Goal: Task Accomplishment & Management: Use online tool/utility

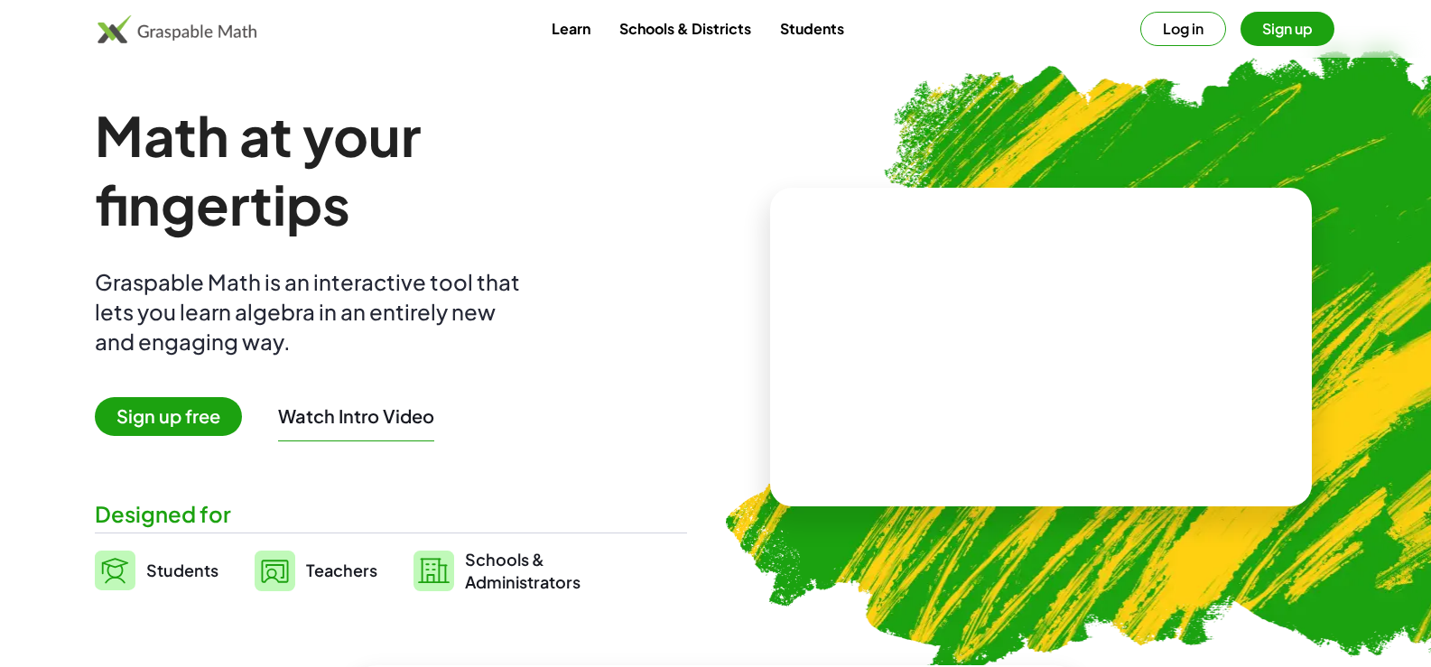
click at [222, 420] on span "Sign up free" at bounding box center [168, 416] width 147 height 39
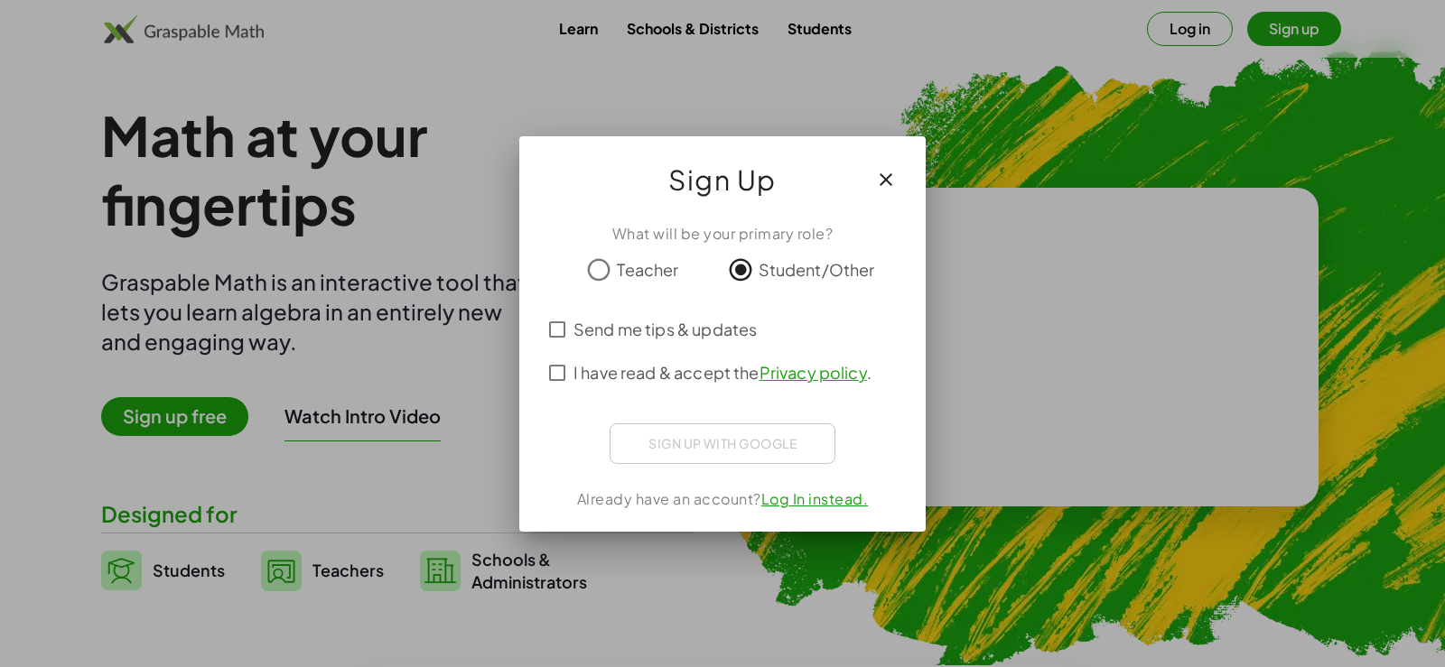
click at [755, 446] on div "Sign up with Google Acceder con Google Acceder con Google. Se abre en una [PERS…" at bounding box center [723, 444] width 226 height 41
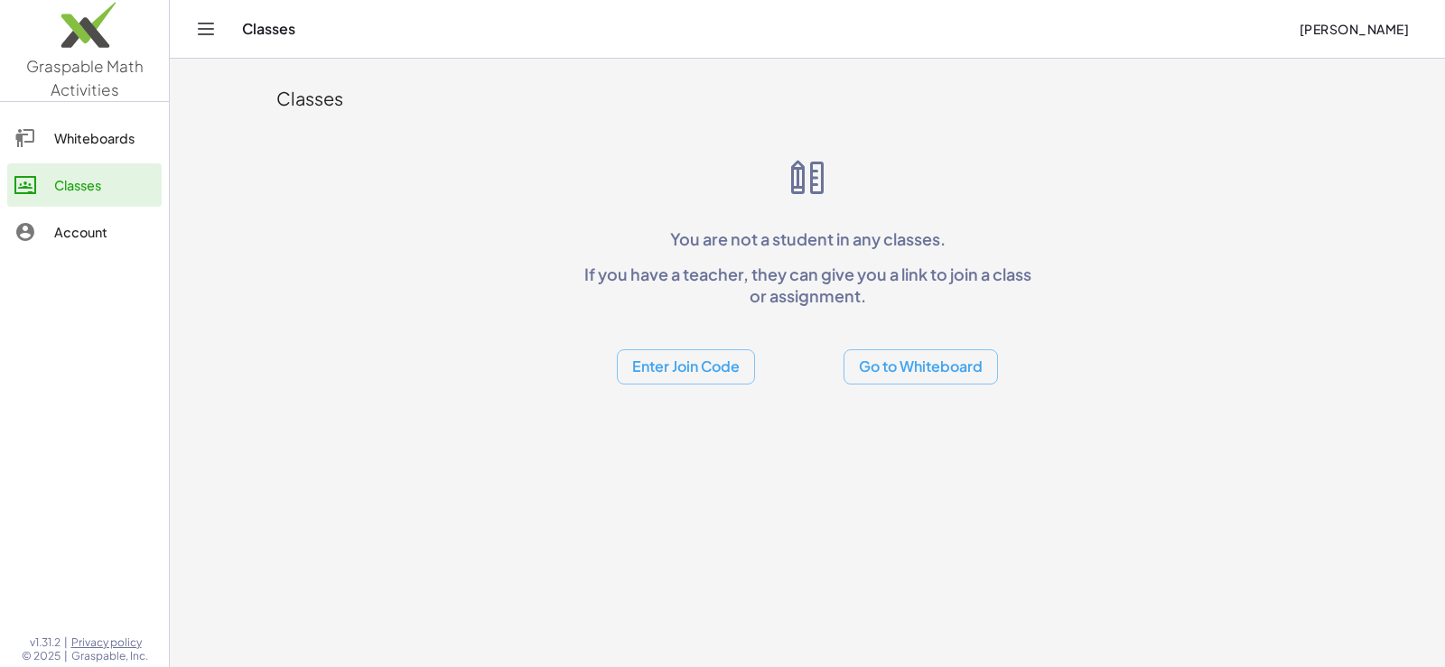
click at [886, 366] on button "Go to Whiteboard" at bounding box center [920, 366] width 154 height 35
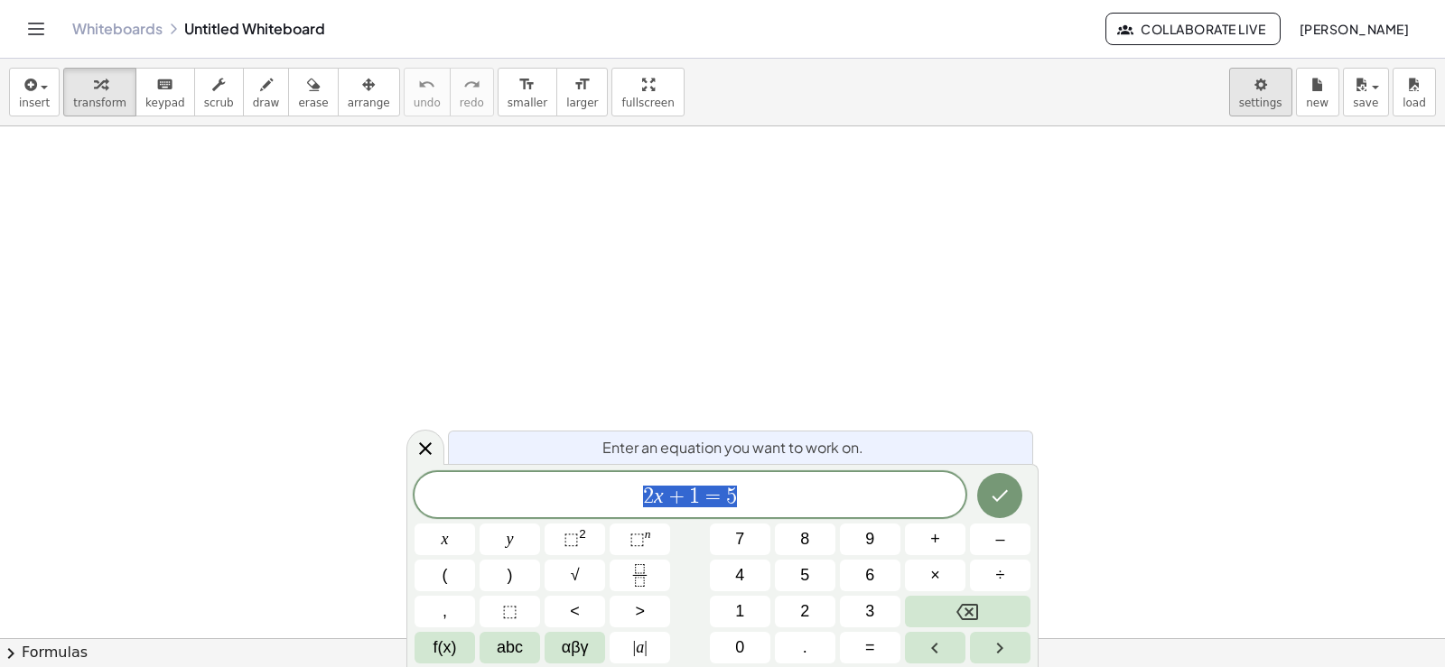
click at [1263, 89] on body "Graspable Math Activities Whiteboards Classes Account v1.31.2 | Privacy policy …" at bounding box center [722, 333] width 1445 height 667
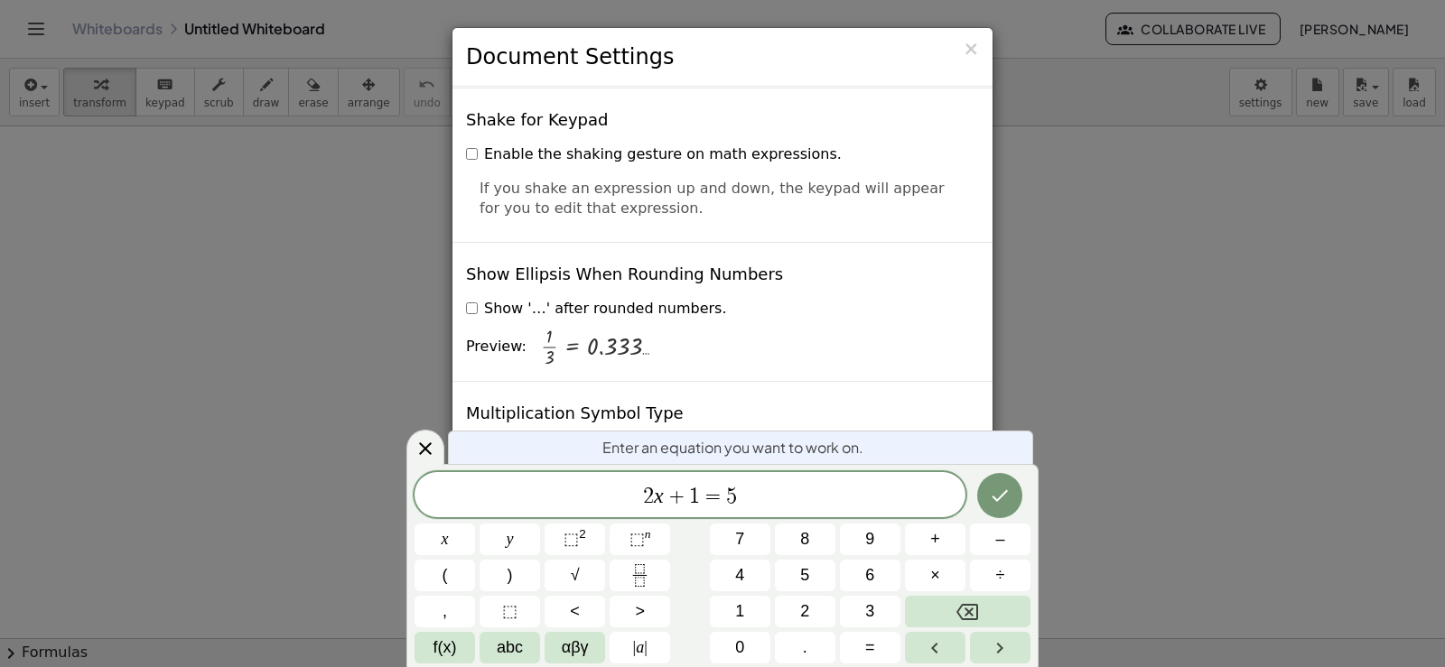
scroll to position [4266, 0]
click at [973, 51] on span "×" at bounding box center [971, 49] width 16 height 22
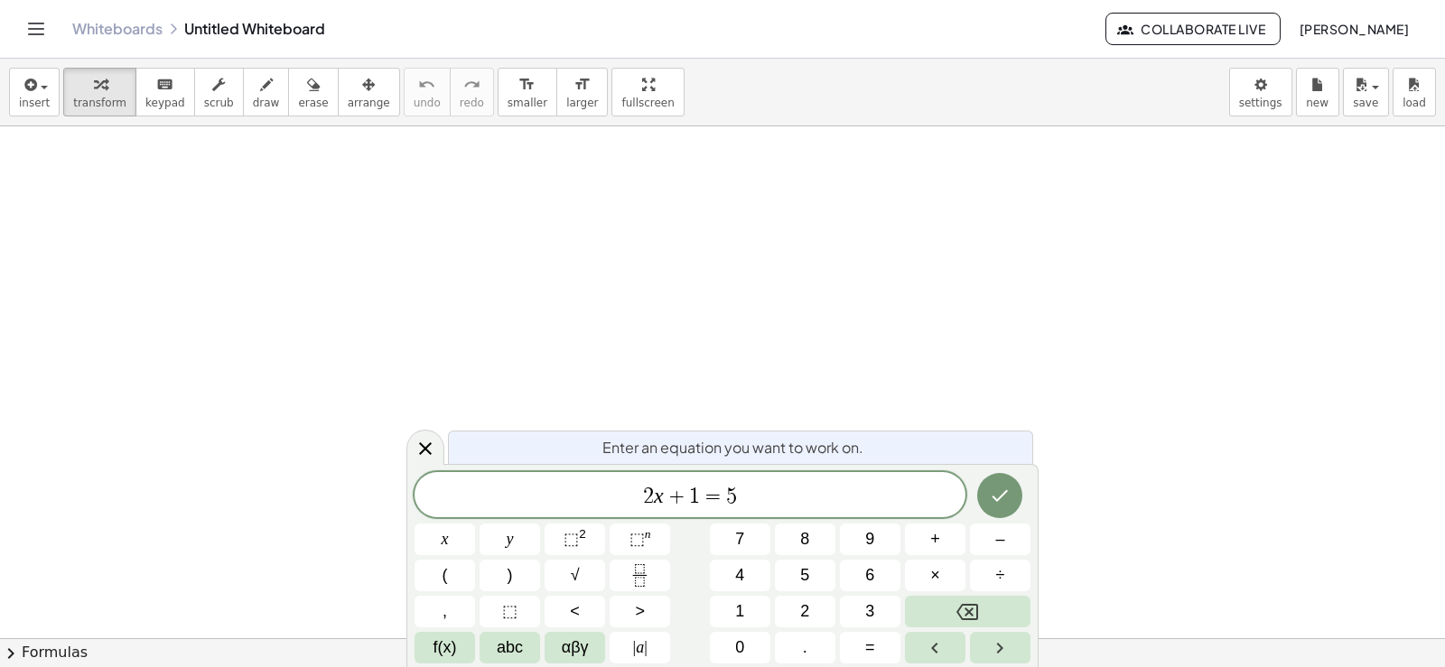
click at [25, 23] on icon "Toggle navigation" at bounding box center [36, 29] width 22 height 22
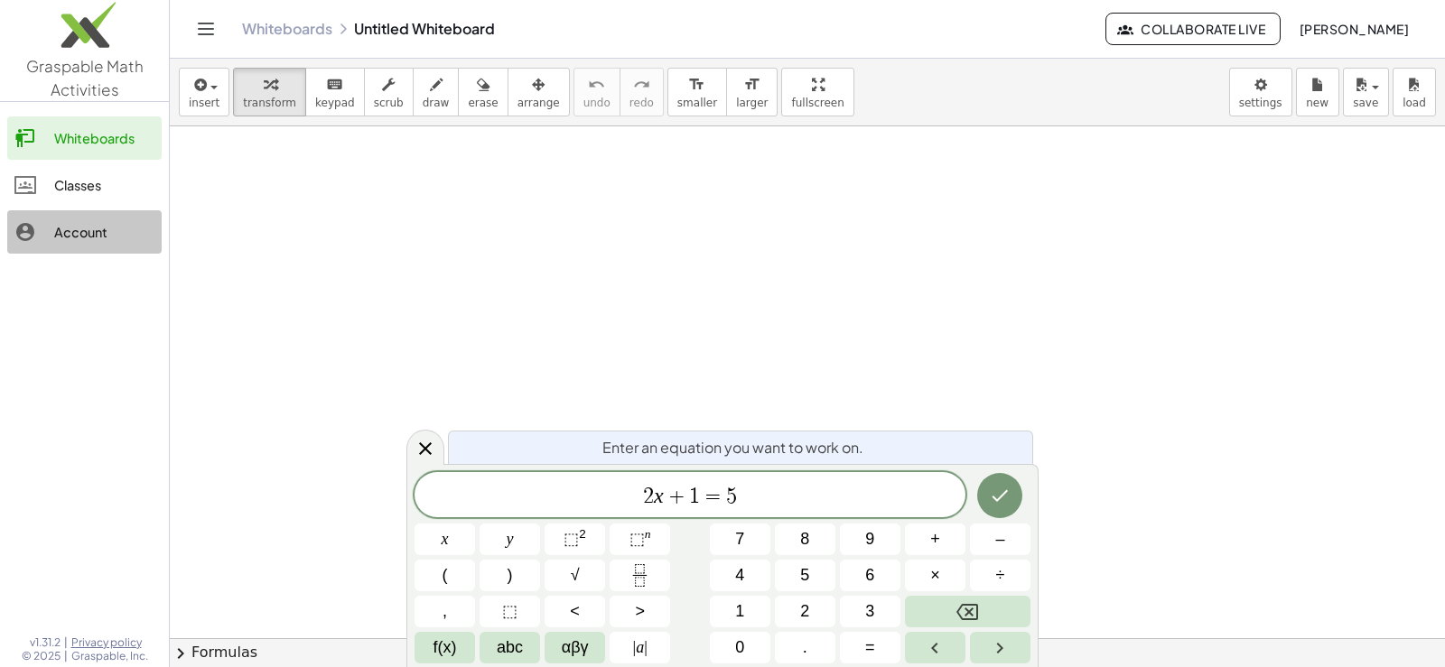
click at [79, 233] on div "Account" at bounding box center [104, 232] width 100 height 22
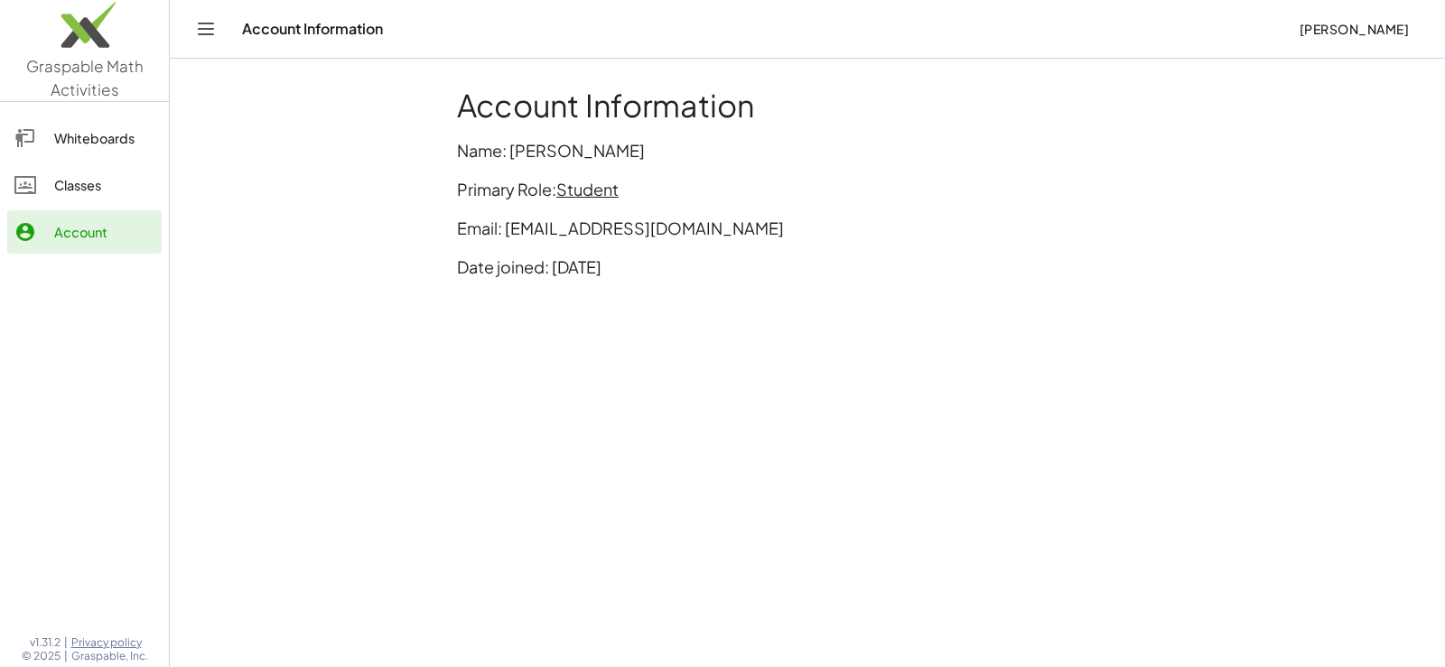
click at [600, 136] on div "Account Information Name: [PERSON_NAME] Primary Role: Student Email: [EMAIL_ADD…" at bounding box center [807, 191] width 722 height 228
click at [39, 135] on div at bounding box center [34, 138] width 40 height 22
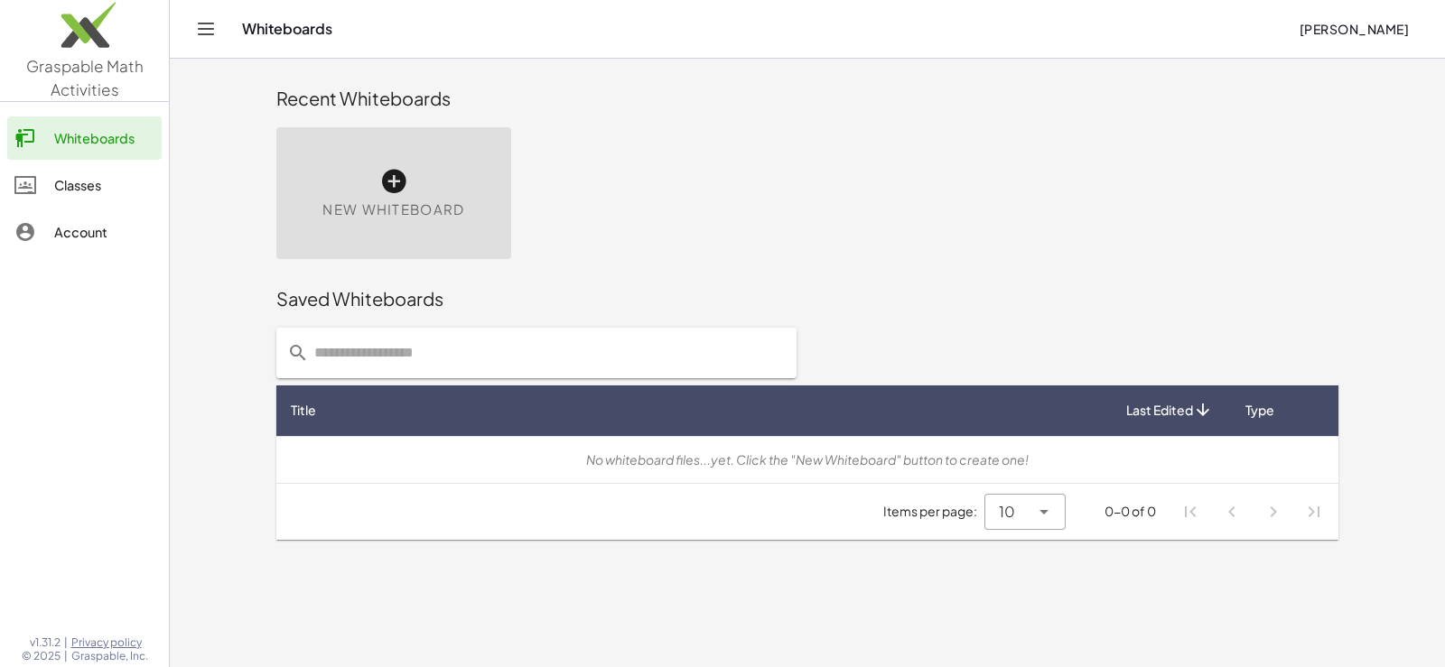
click at [479, 182] on div "New Whiteboard" at bounding box center [393, 193] width 235 height 132
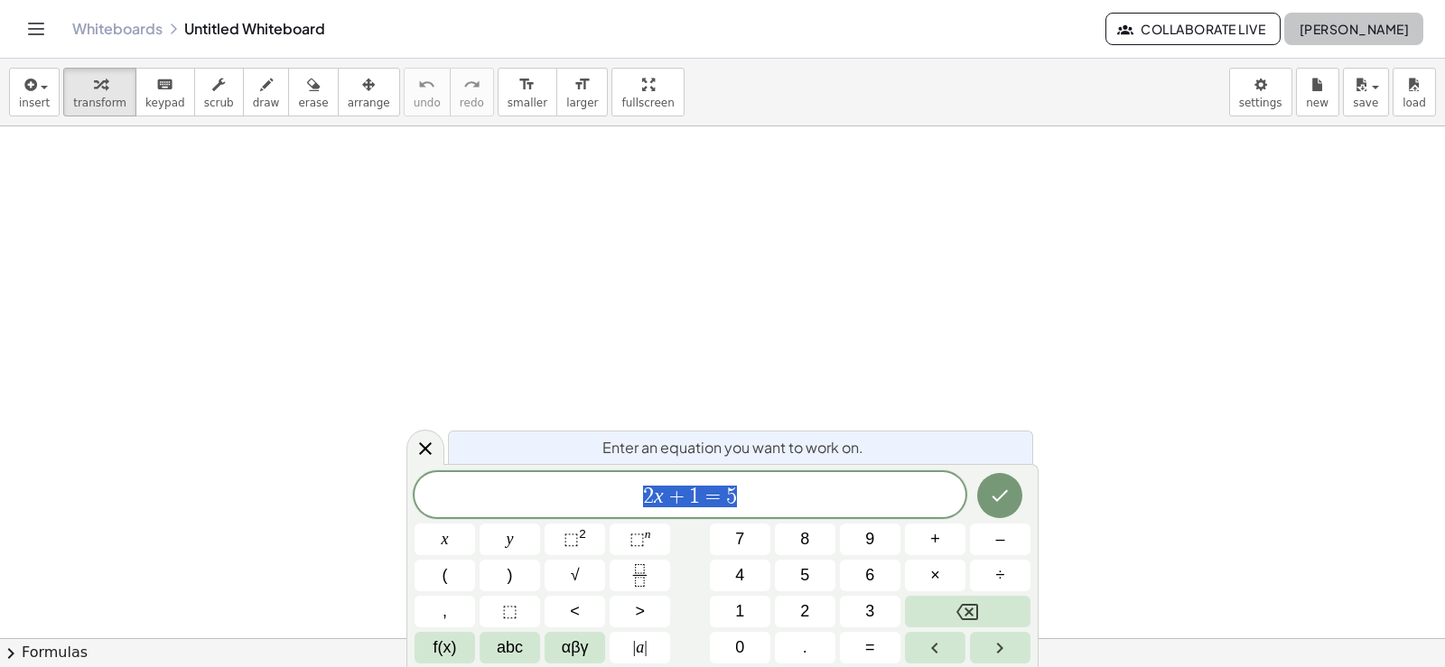
click at [1354, 30] on span "[PERSON_NAME]" at bounding box center [1354, 29] width 110 height 16
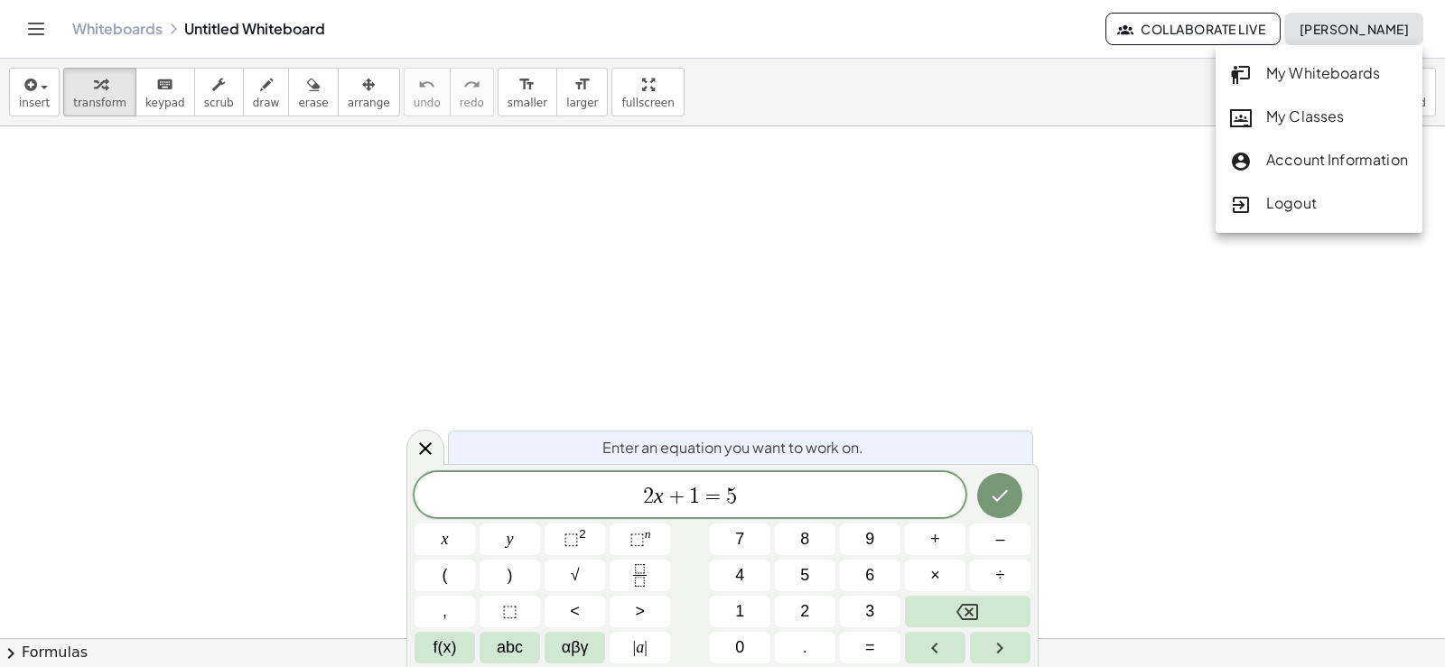
click at [1270, 340] on div at bounding box center [722, 638] width 1445 height 1024
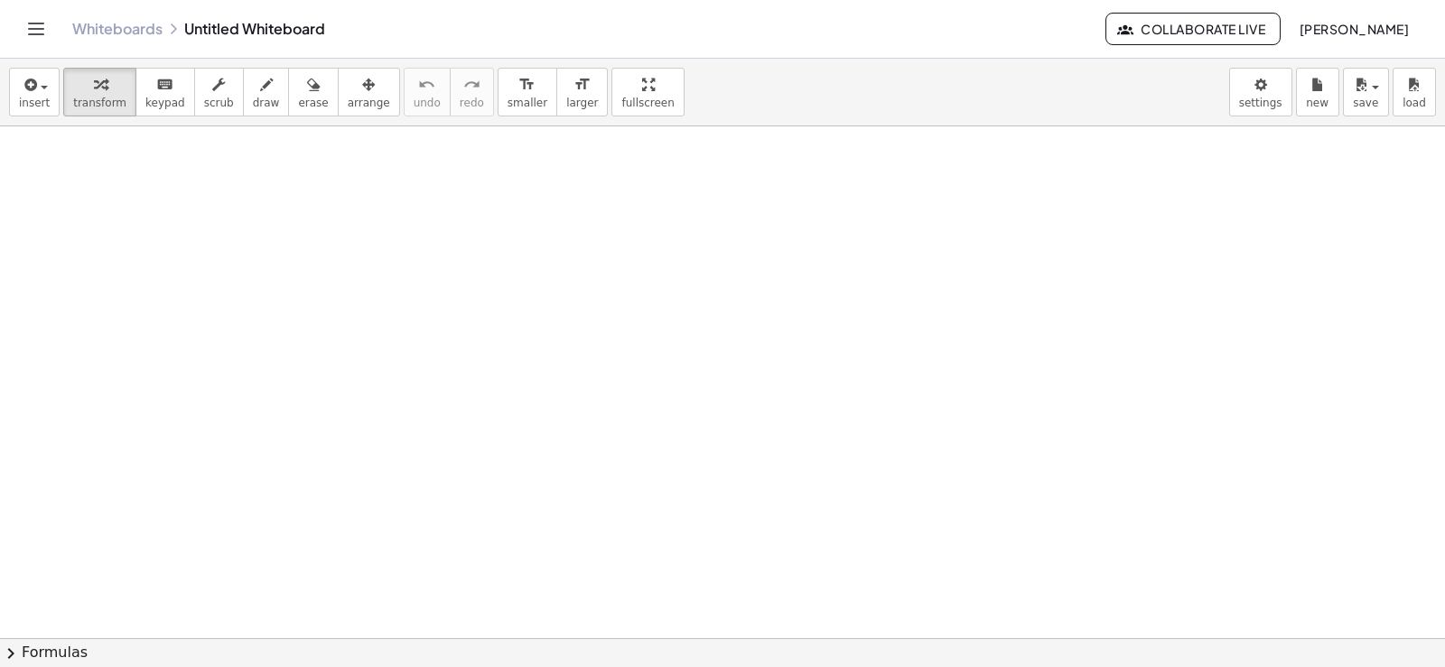
click at [533, 457] on div at bounding box center [722, 638] width 1445 height 1024
click at [676, 490] on div at bounding box center [674, 491] width 247 height 61
click at [845, 492] on div at bounding box center [722, 638] width 1445 height 1024
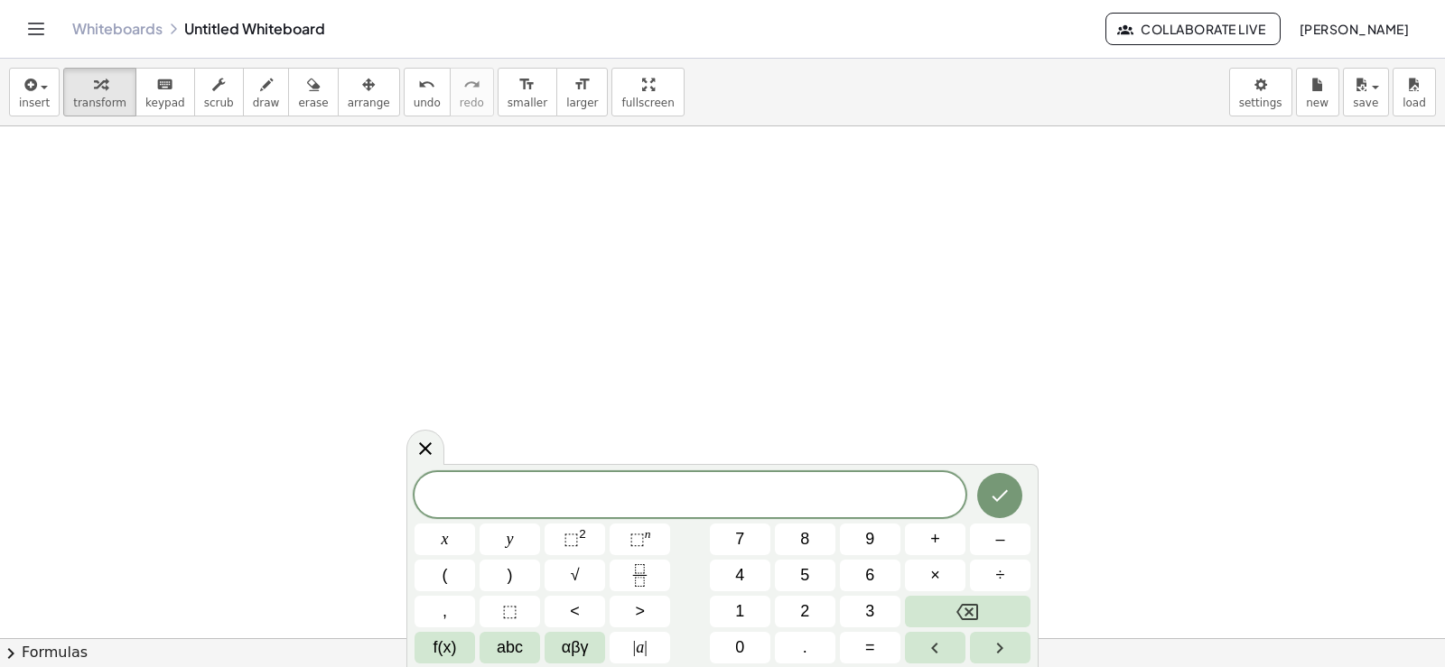
click at [821, 424] on div at bounding box center [722, 638] width 1445 height 1024
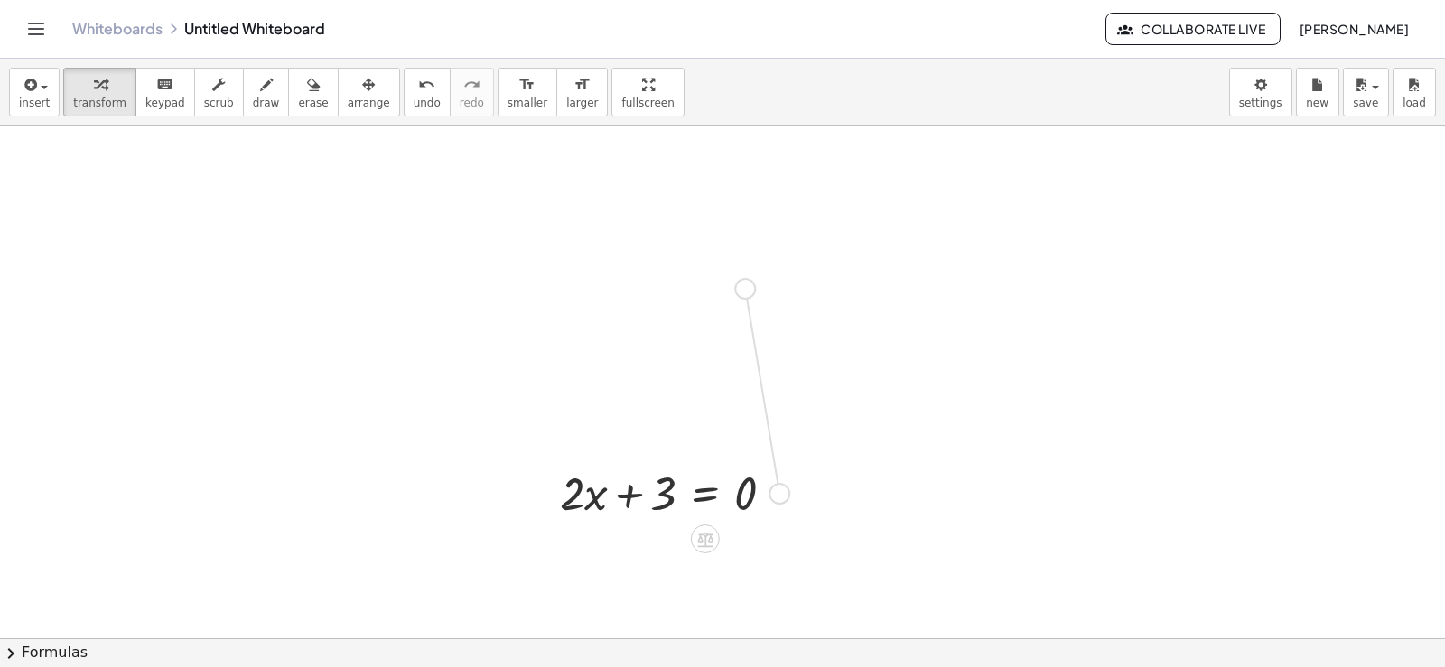
drag, startPoint x: 777, startPoint y: 496, endPoint x: 736, endPoint y: 284, distance: 216.2
click at [736, 284] on div "+ · 2 · x + 3 = 0" at bounding box center [722, 638] width 1445 height 1024
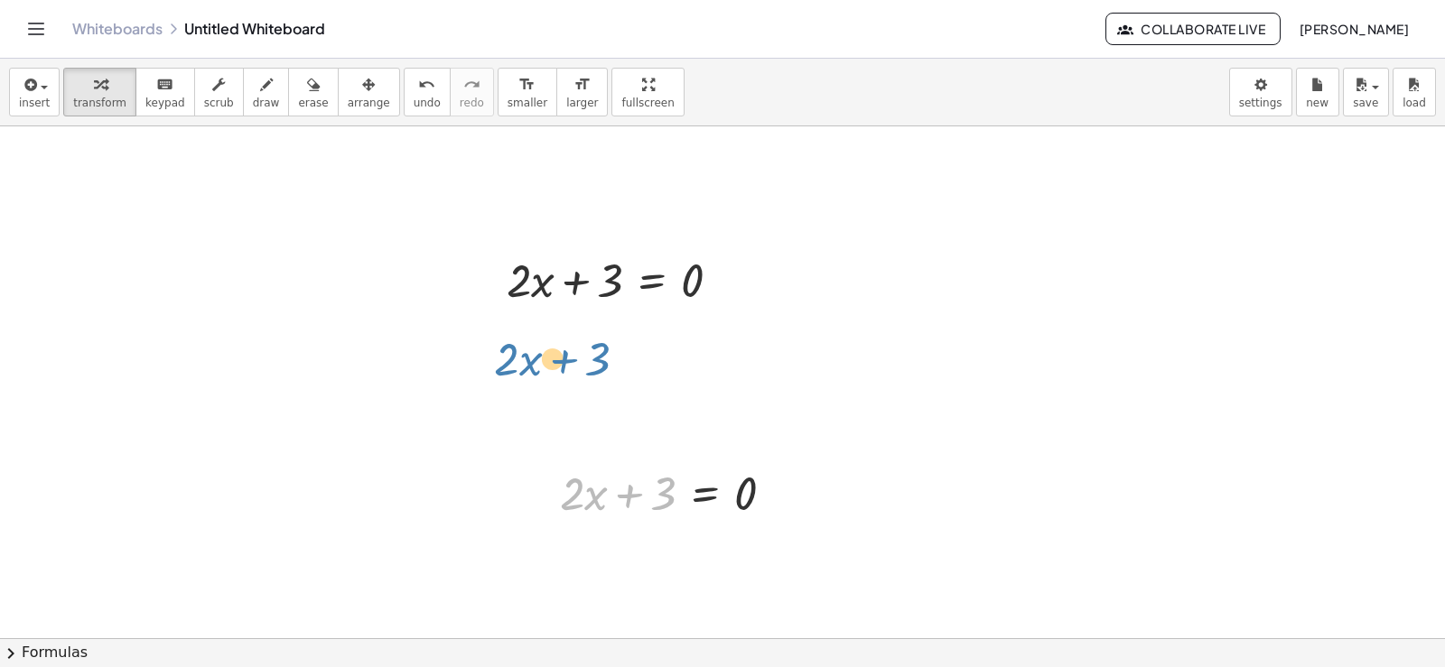
drag, startPoint x: 641, startPoint y: 495, endPoint x: 577, endPoint y: 360, distance: 149.0
click at [577, 360] on div "+ 3 + · 2 · x + · 2 · x + 3 = 0 + · 2 · x + 3 = 0" at bounding box center [722, 638] width 1445 height 1024
click at [757, 309] on div at bounding box center [722, 638] width 1445 height 1024
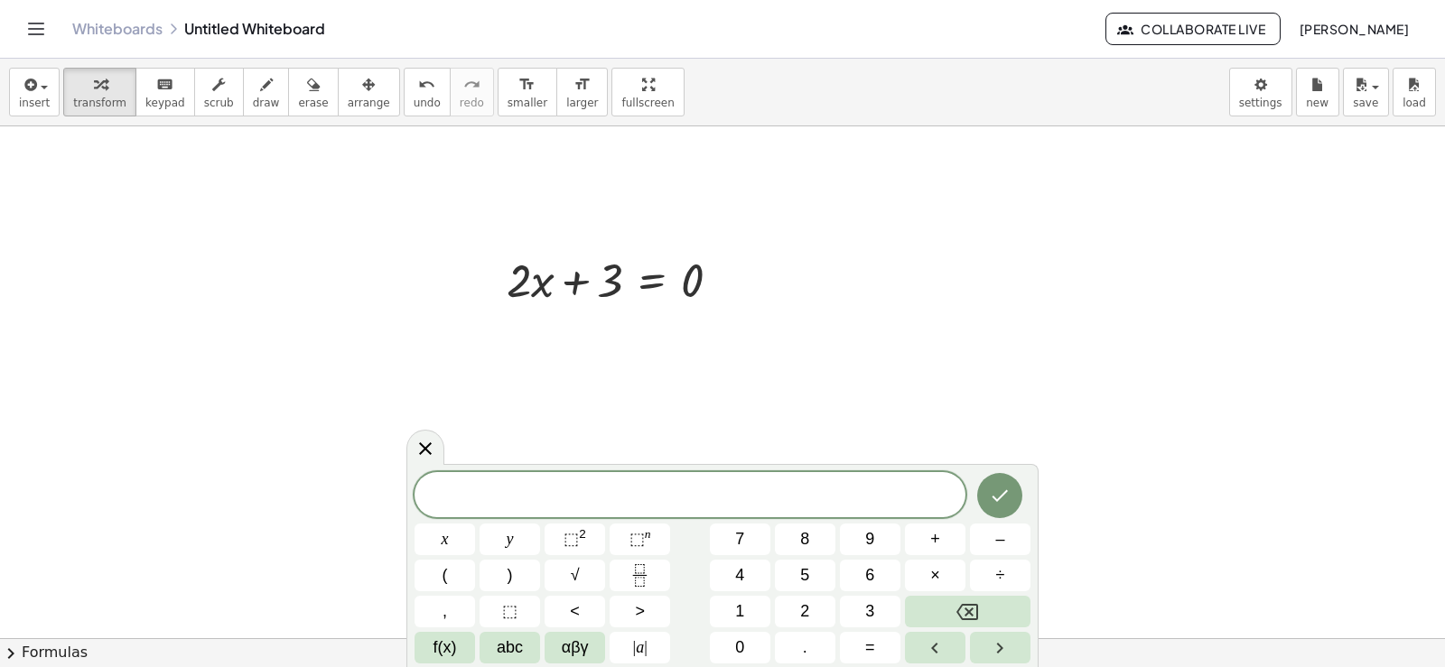
drag, startPoint x: 777, startPoint y: 415, endPoint x: 723, endPoint y: 466, distance: 74.1
click at [777, 415] on div at bounding box center [722, 638] width 1445 height 1024
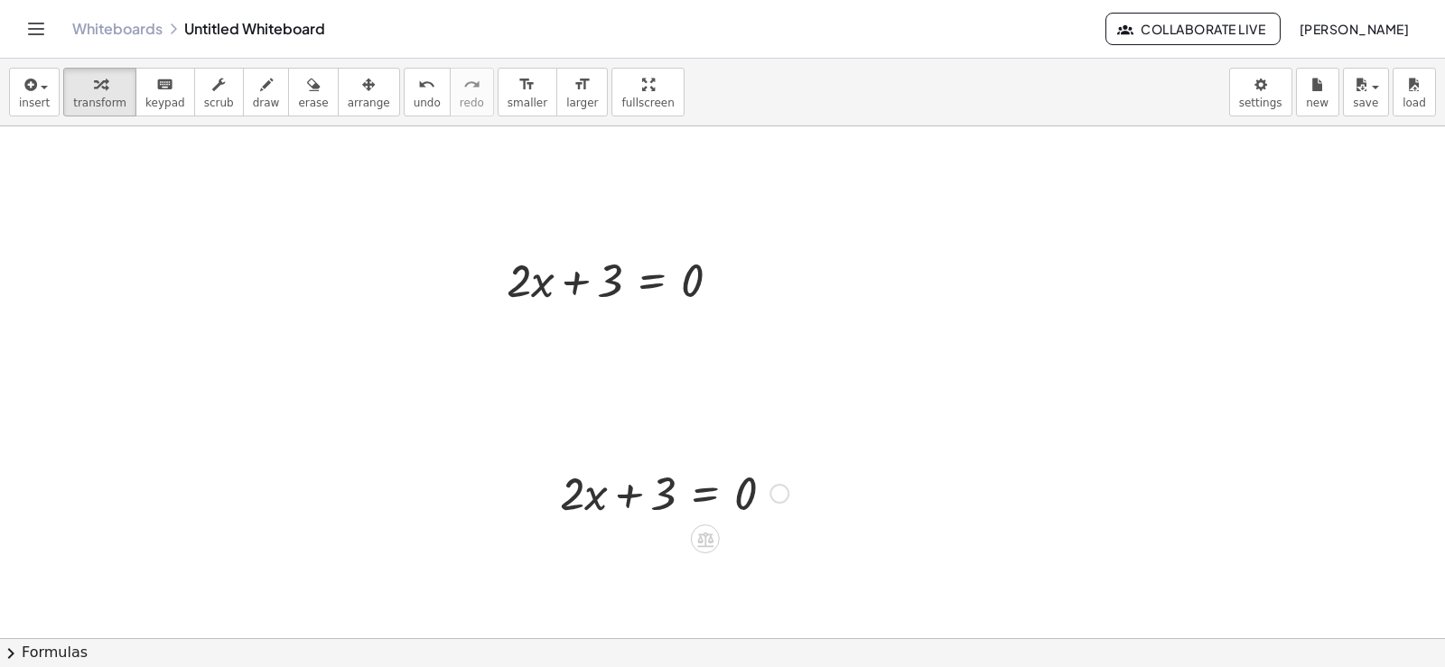
click at [695, 489] on div at bounding box center [674, 491] width 247 height 61
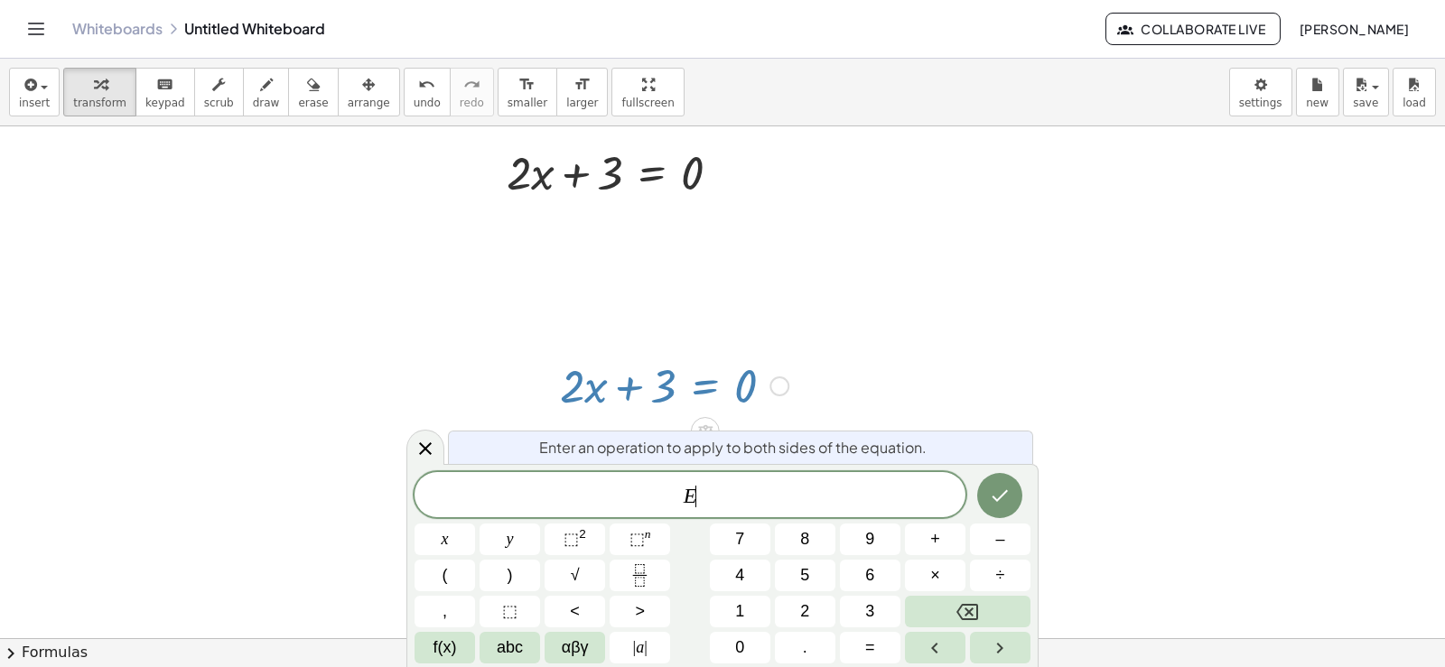
scroll to position [108, 0]
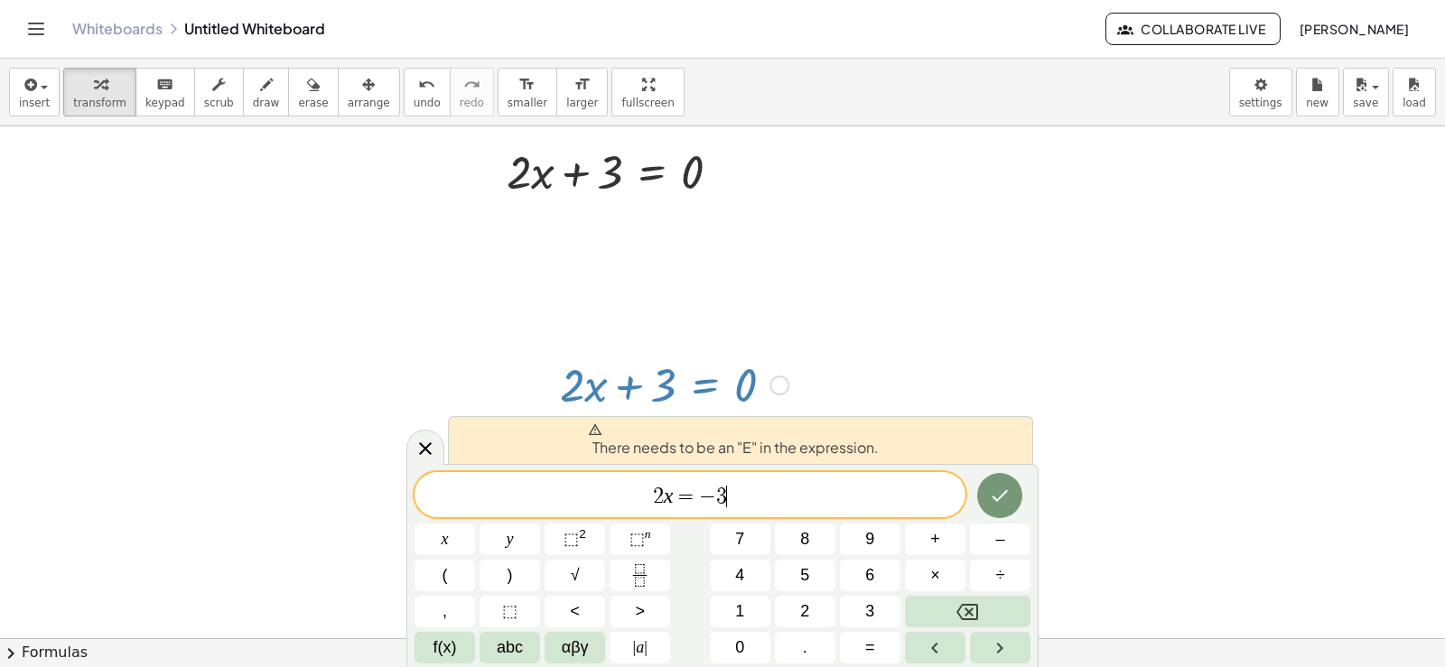
click at [873, 365] on div at bounding box center [722, 530] width 1445 height 1024
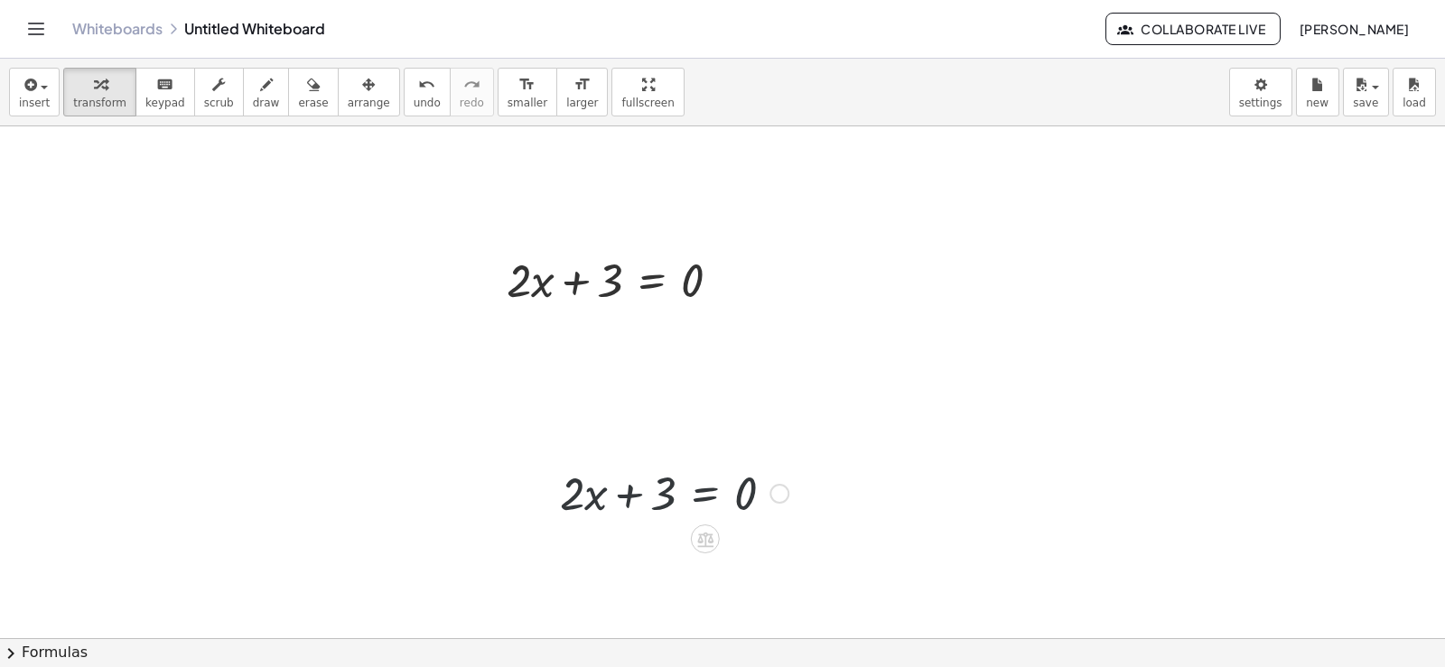
scroll to position [0, 0]
click at [307, 84] on icon "button" at bounding box center [313, 85] width 13 height 22
click at [616, 261] on div at bounding box center [722, 638] width 1445 height 1024
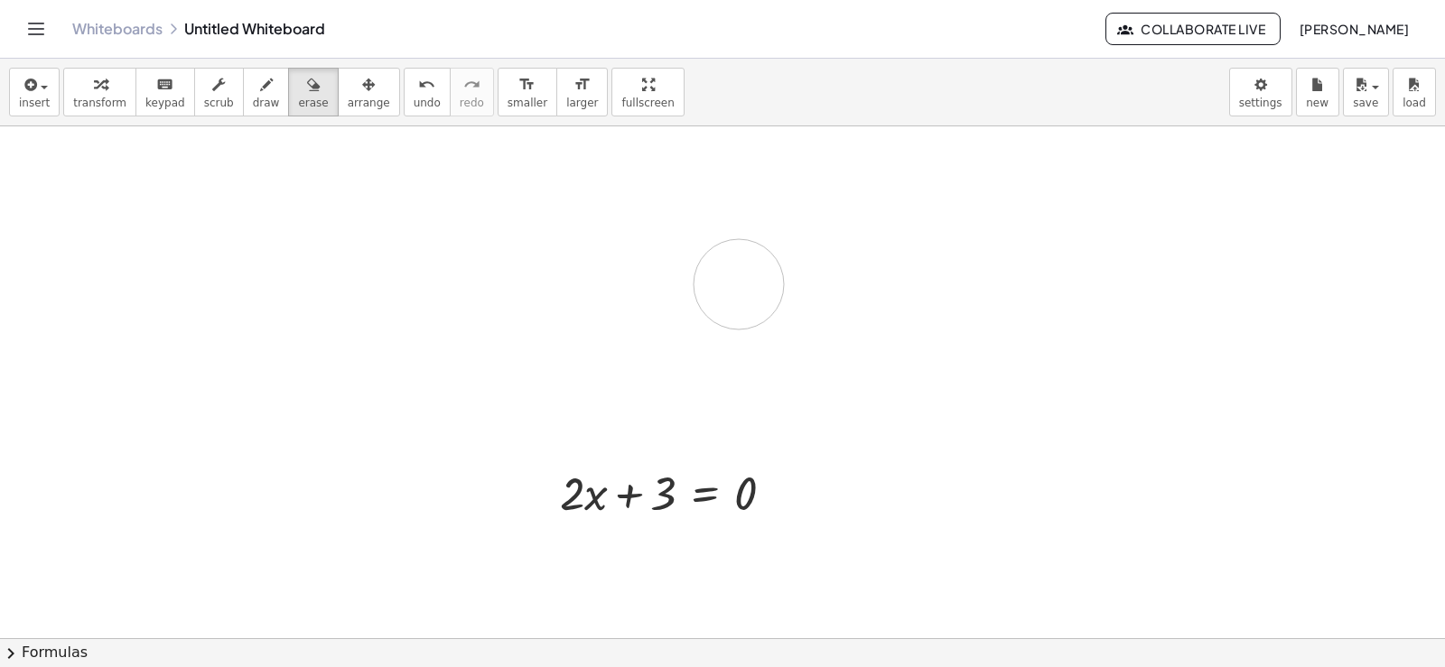
drag, startPoint x: 495, startPoint y: 275, endPoint x: 739, endPoint y: 284, distance: 244.0
click at [739, 284] on div at bounding box center [722, 638] width 1445 height 1024
click at [669, 480] on div at bounding box center [722, 638] width 1445 height 1024
drag, startPoint x: 669, startPoint y: 480, endPoint x: 525, endPoint y: 319, distance: 216.8
click at [525, 319] on div at bounding box center [722, 638] width 1445 height 1024
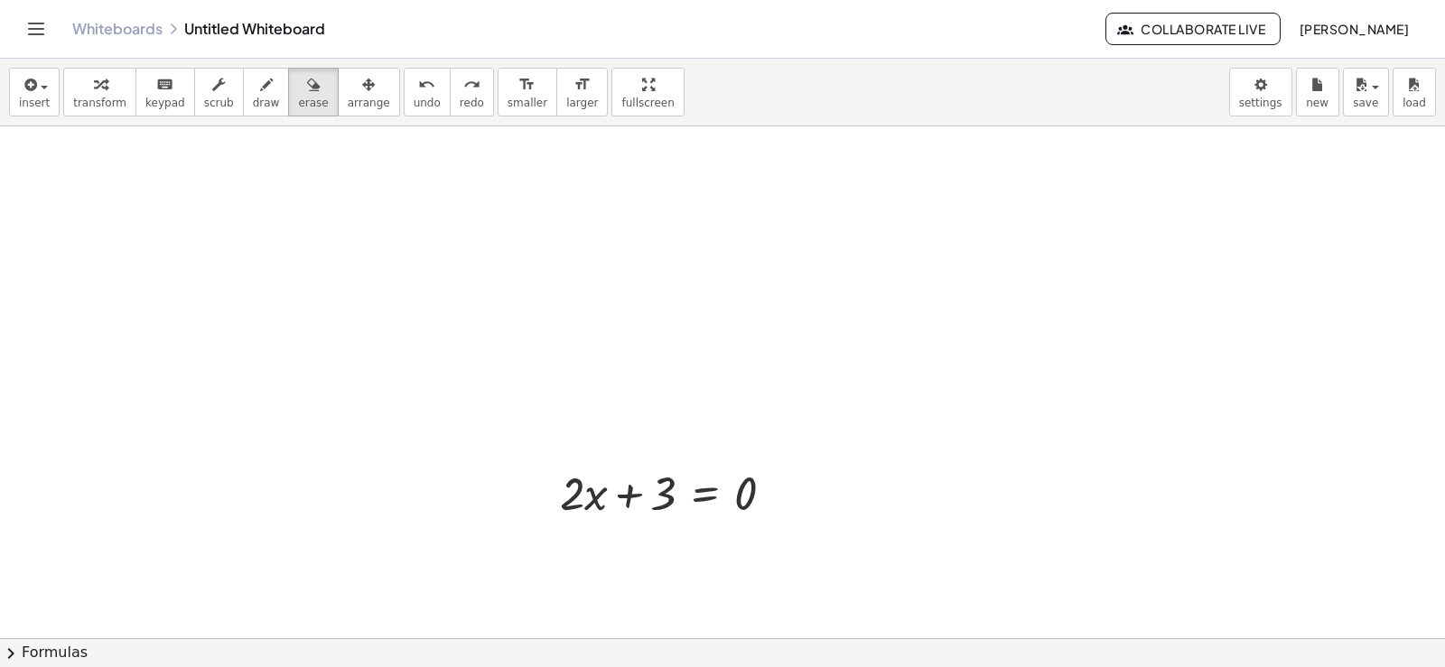
click at [525, 319] on div at bounding box center [722, 638] width 1445 height 1024
click at [135, 102] on button "keyboard keypad" at bounding box center [165, 92] width 60 height 49
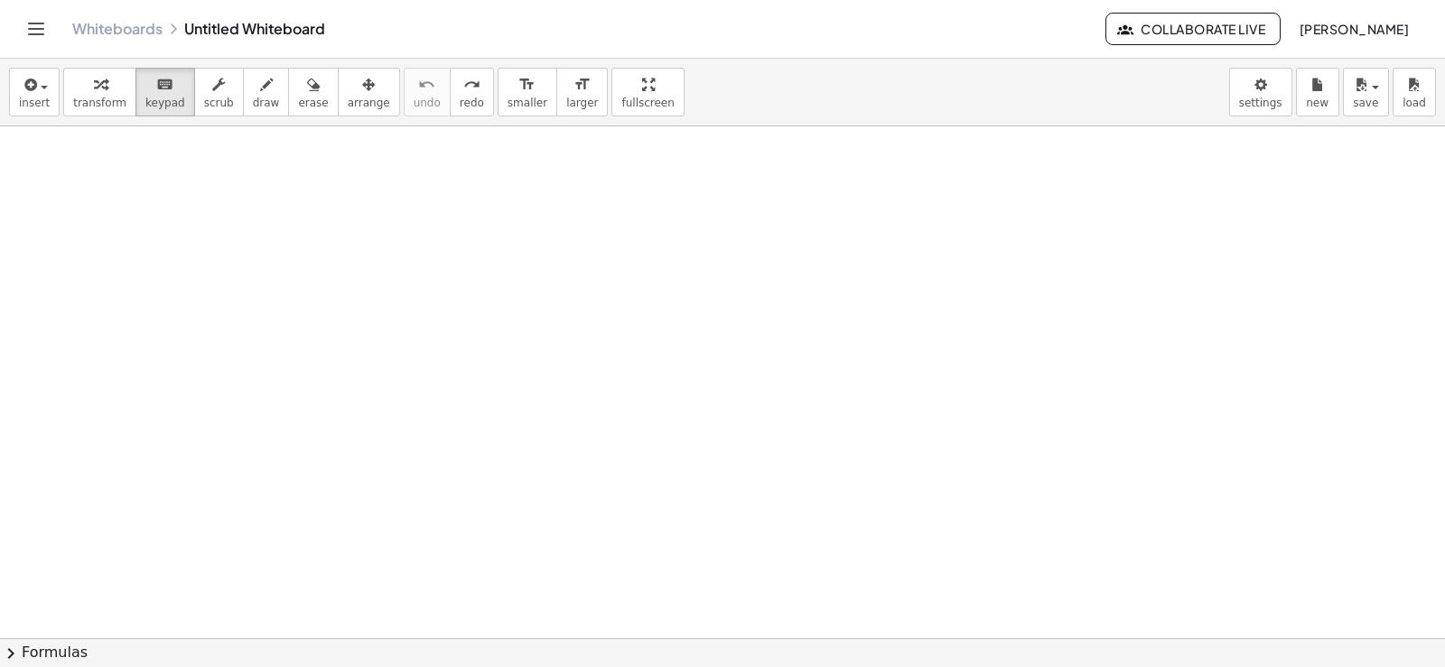
click at [605, 527] on div at bounding box center [722, 638] width 1445 height 1024
click at [47, 104] on button "insert" at bounding box center [34, 92] width 51 height 49
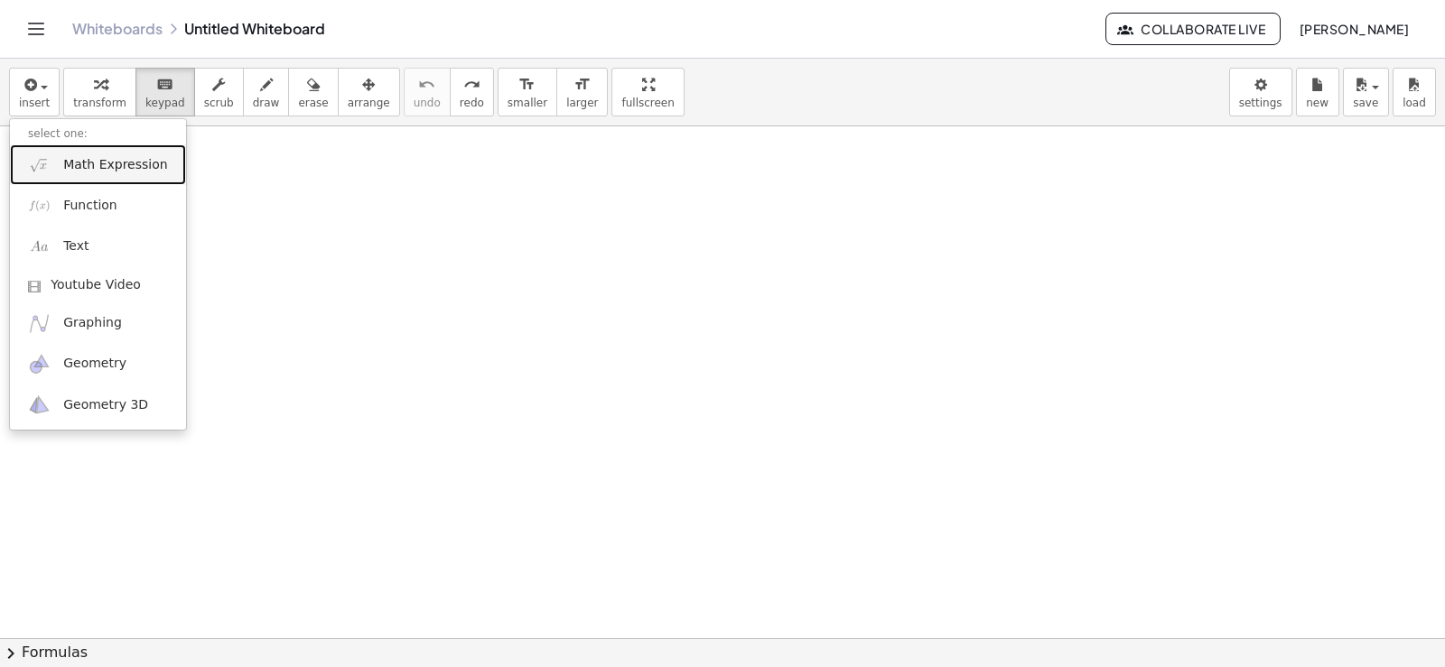
click at [121, 172] on span "Math Expression" at bounding box center [115, 165] width 104 height 18
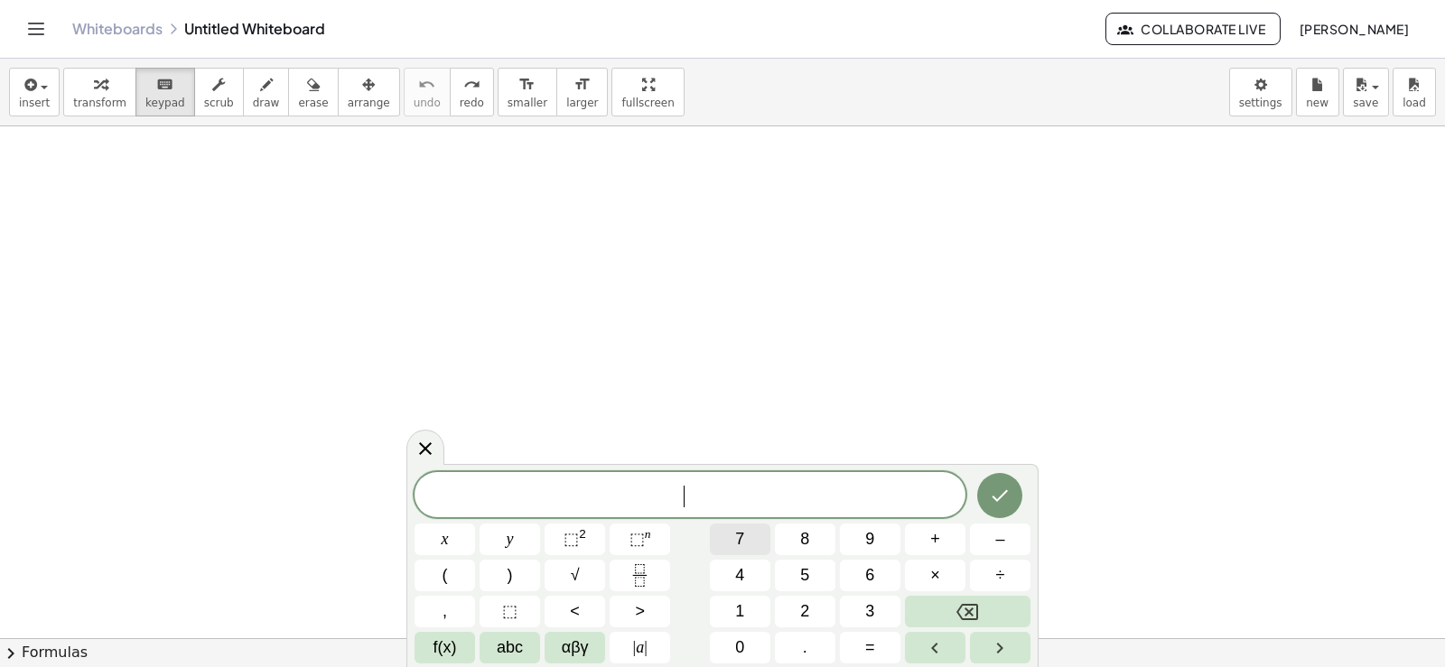
click at [743, 549] on span "7" at bounding box center [739, 539] width 9 height 24
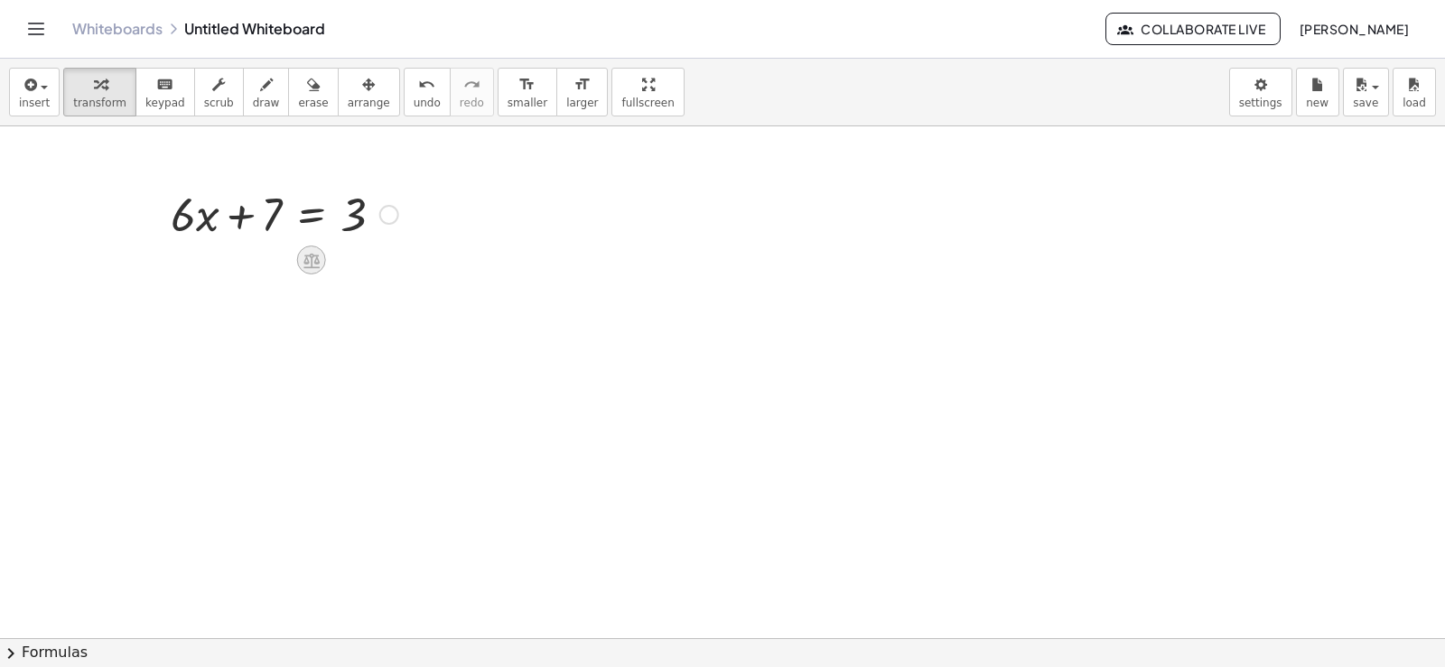
click at [312, 261] on icon at bounding box center [311, 260] width 16 height 15
click at [377, 260] on icon at bounding box center [384, 260] width 16 height 16
click at [308, 317] on icon at bounding box center [311, 321] width 16 height 15
click at [377, 317] on icon at bounding box center [383, 321] width 16 height 16
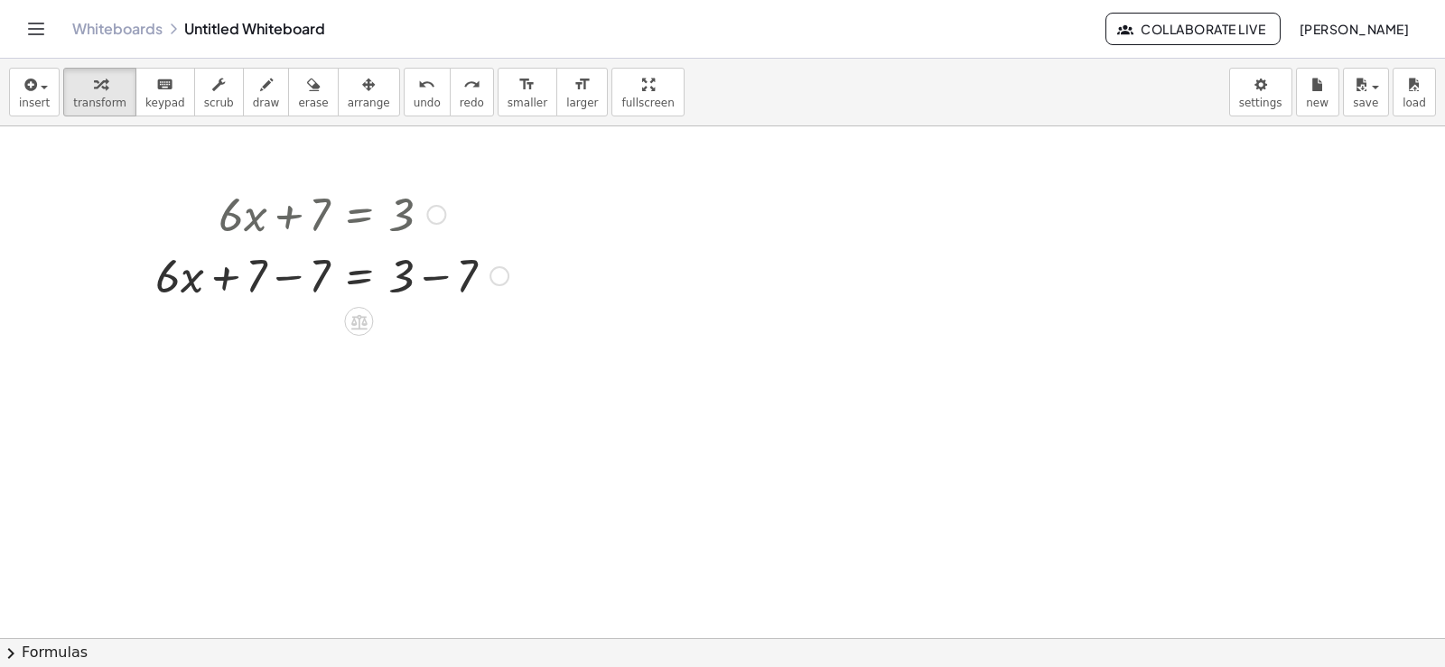
click at [366, 275] on div at bounding box center [331, 274] width 371 height 61
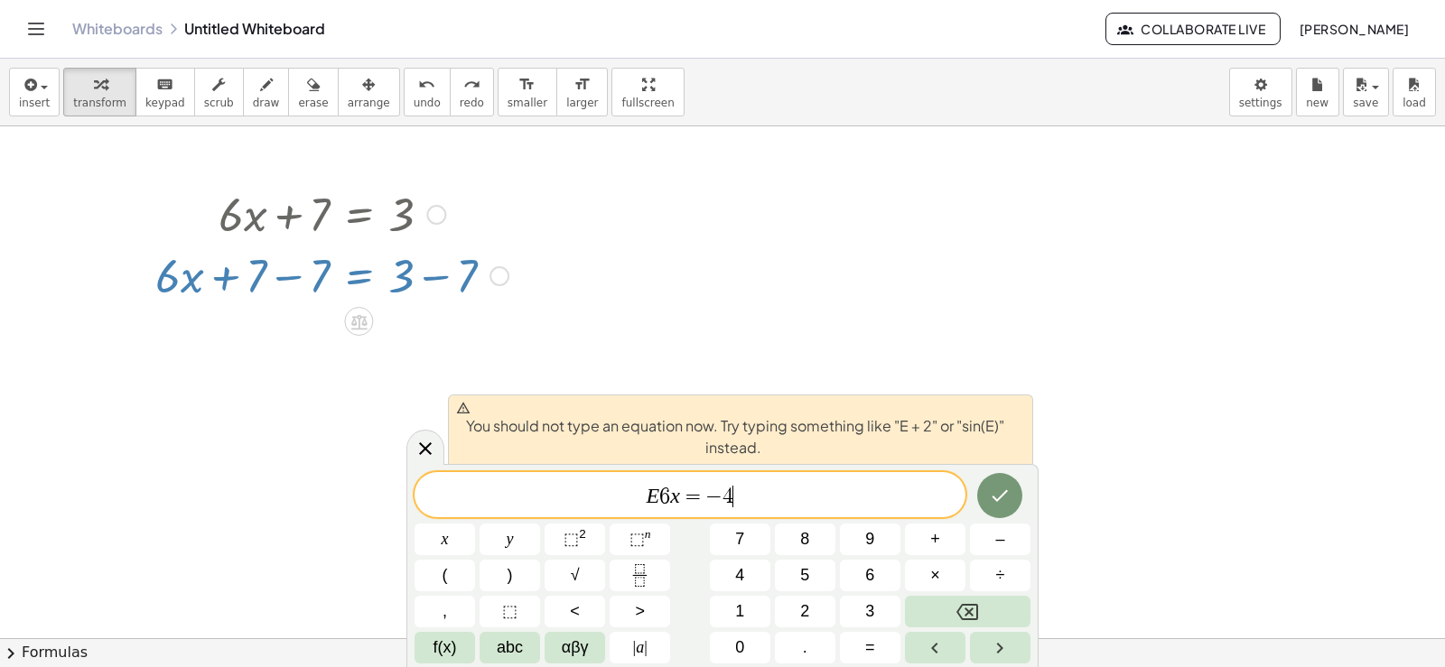
click at [1046, 295] on div at bounding box center [722, 638] width 1445 height 1024
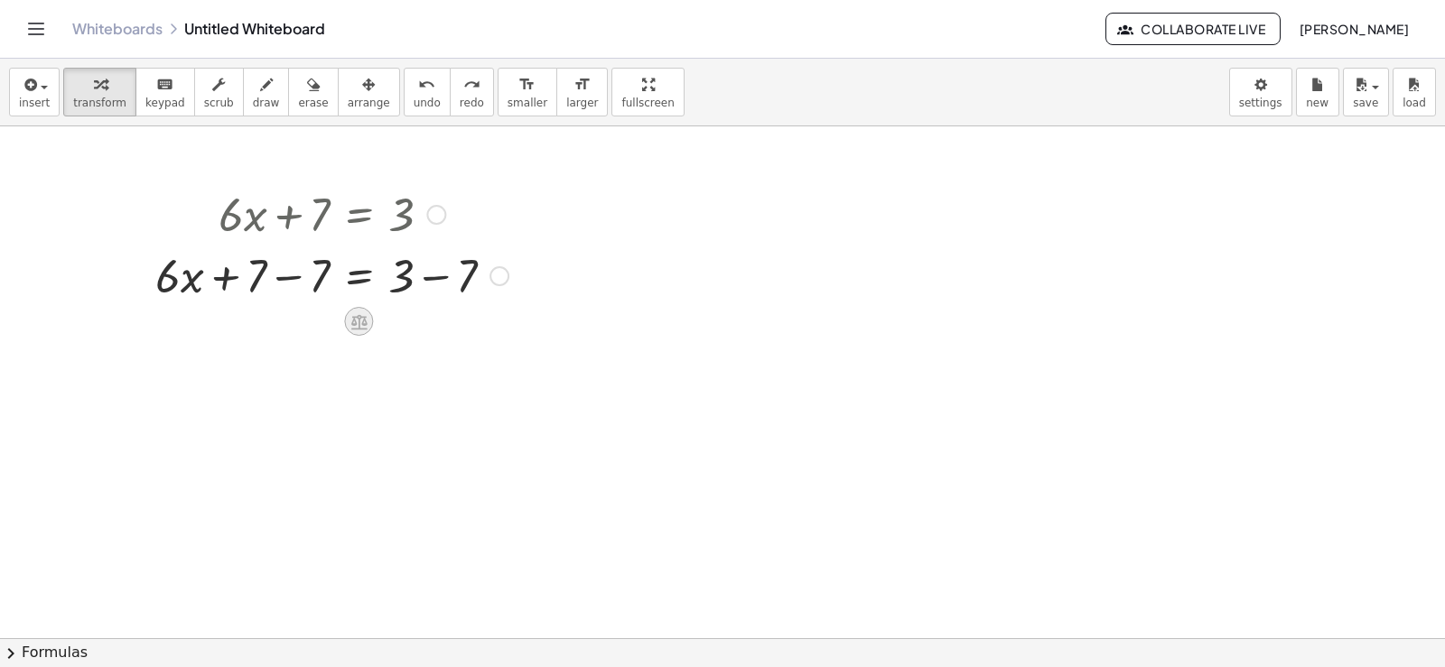
click at [354, 318] on icon at bounding box center [359, 321] width 16 height 15
click at [282, 330] on span "+" at bounding box center [287, 322] width 11 height 26
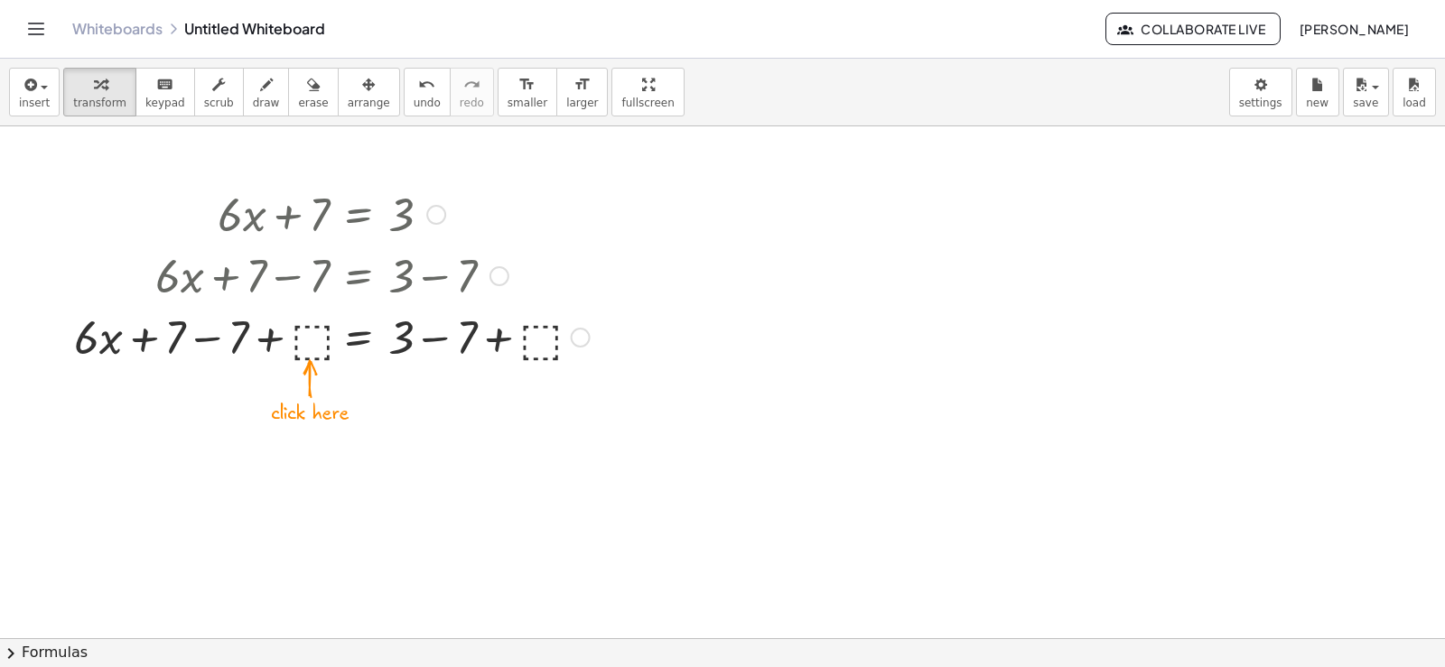
click at [313, 335] on div at bounding box center [332, 335] width 534 height 61
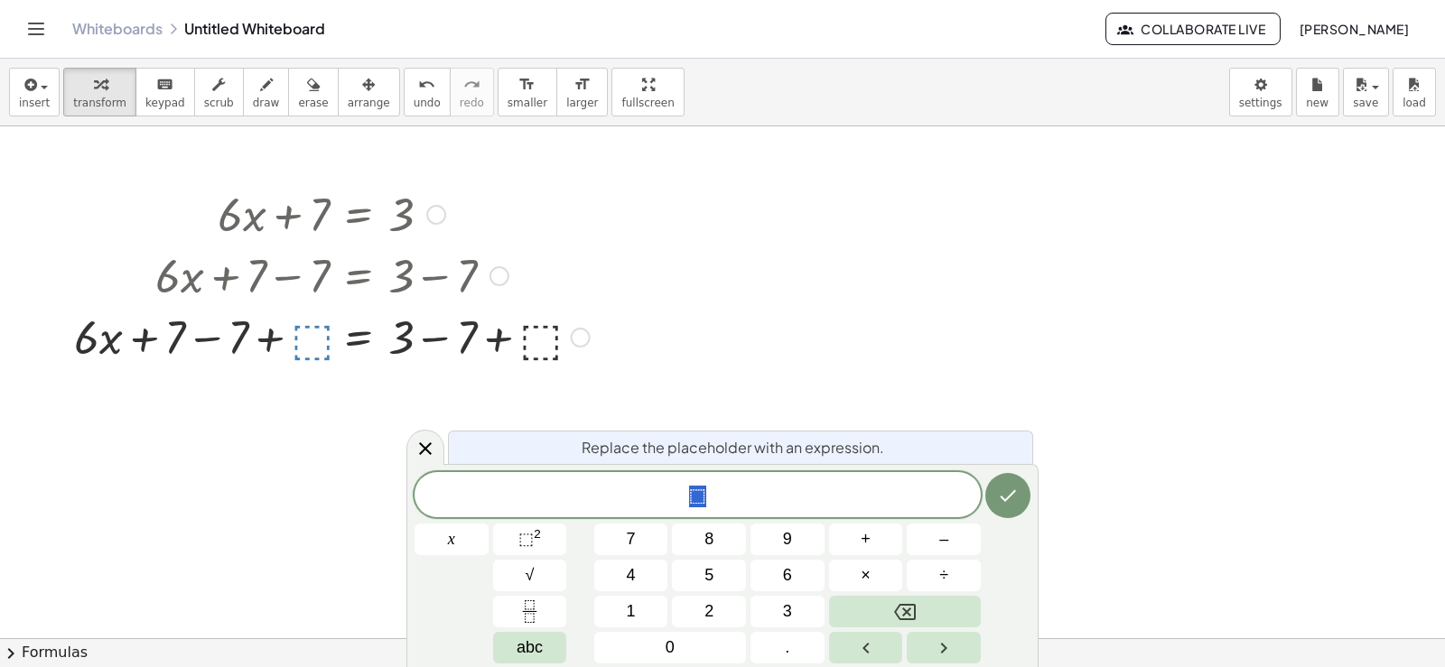
click at [310, 284] on div at bounding box center [332, 274] width 534 height 61
click at [417, 447] on icon at bounding box center [425, 449] width 22 height 22
